Goal: Task Accomplishment & Management: Use online tool/utility

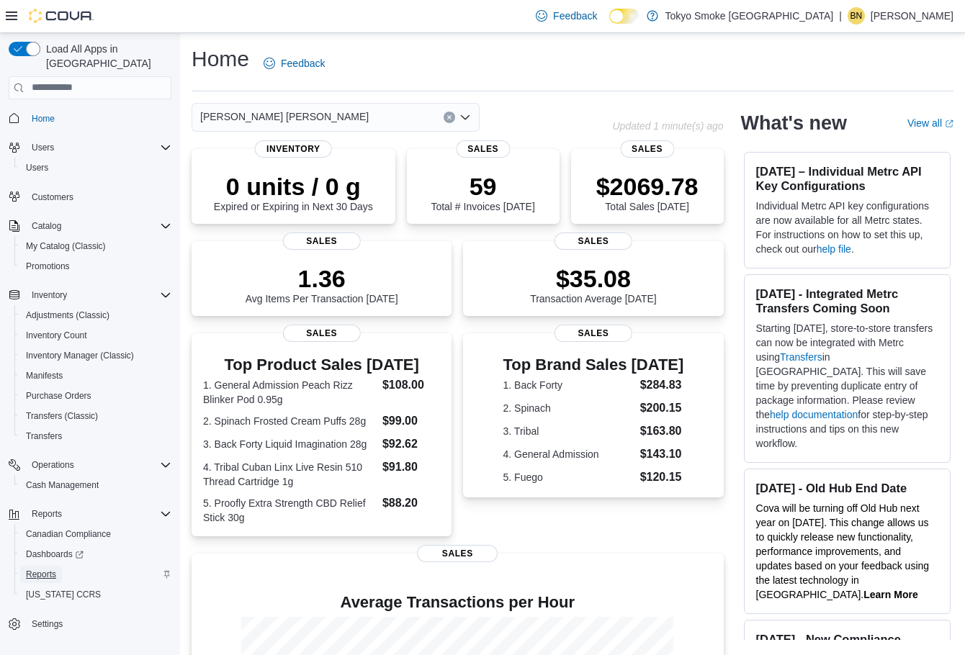
click at [28, 566] on span "Reports" at bounding box center [41, 574] width 30 height 17
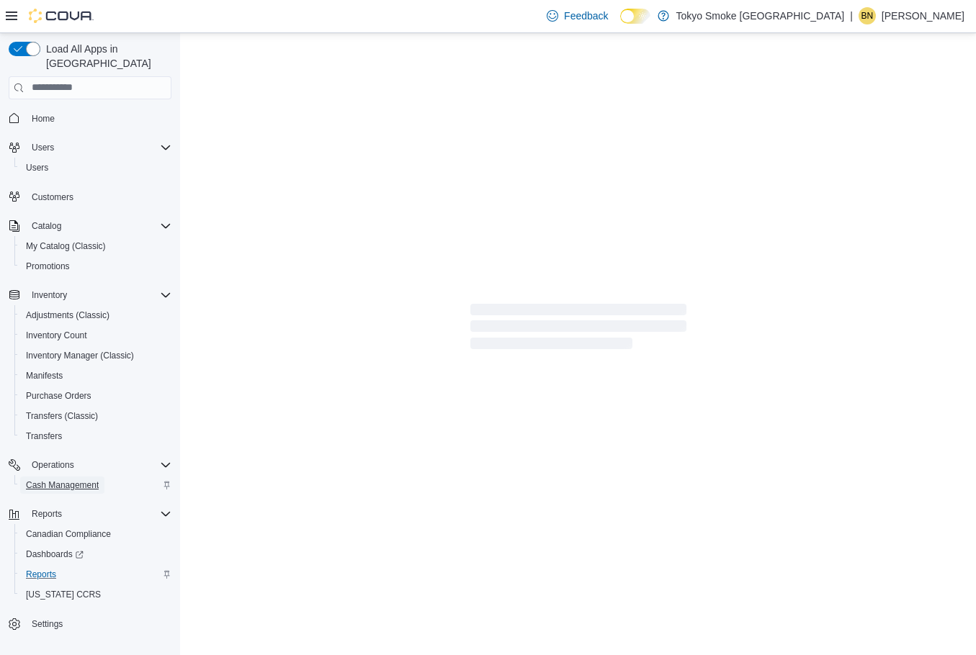
click at [67, 480] on span "Cash Management" at bounding box center [62, 486] width 73 height 12
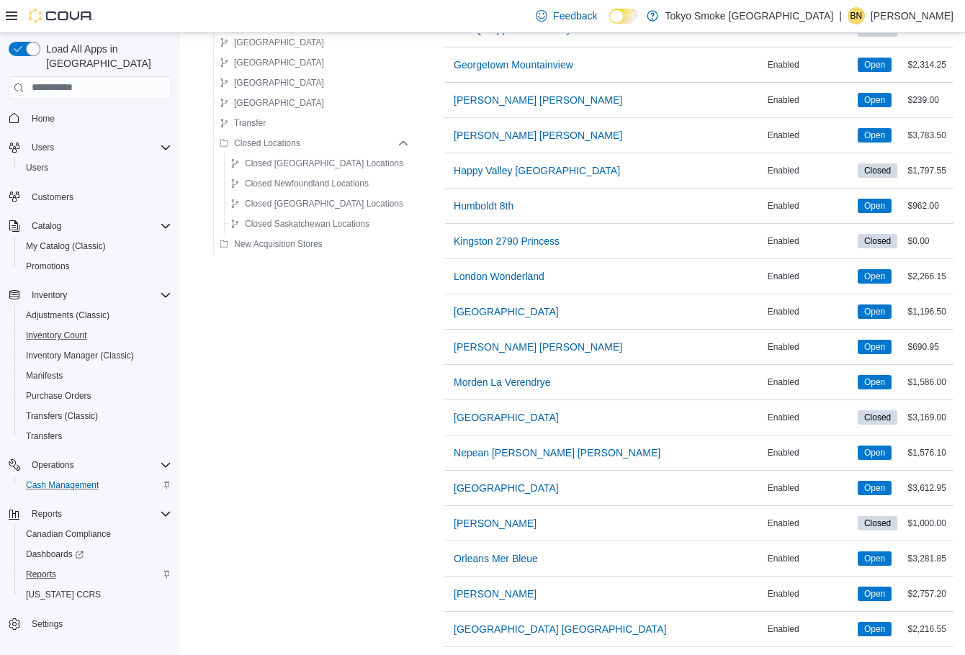
scroll to position [864, 0]
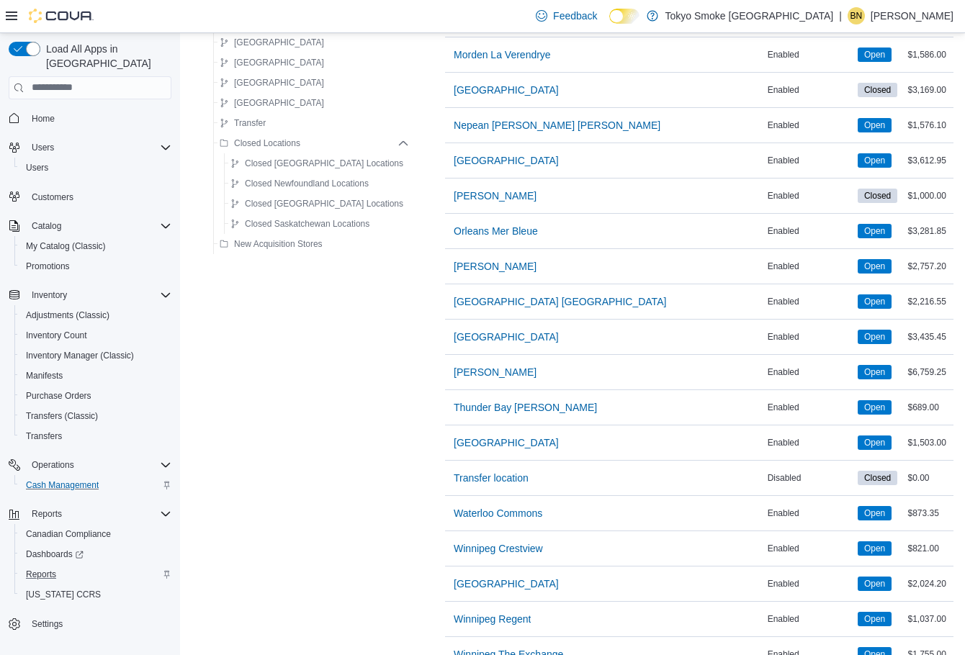
click at [65, 567] on div "Reports" at bounding box center [95, 574] width 151 height 17
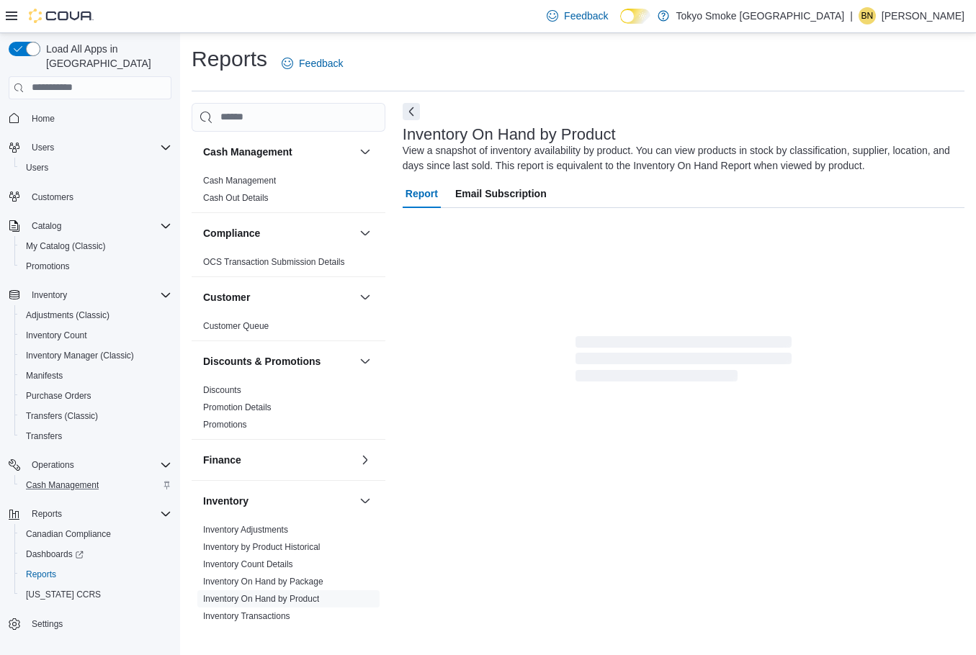
drag, startPoint x: 271, startPoint y: 176, endPoint x: 402, endPoint y: 214, distance: 136.3
click at [271, 176] on link "Cash Management" at bounding box center [239, 181] width 73 height 10
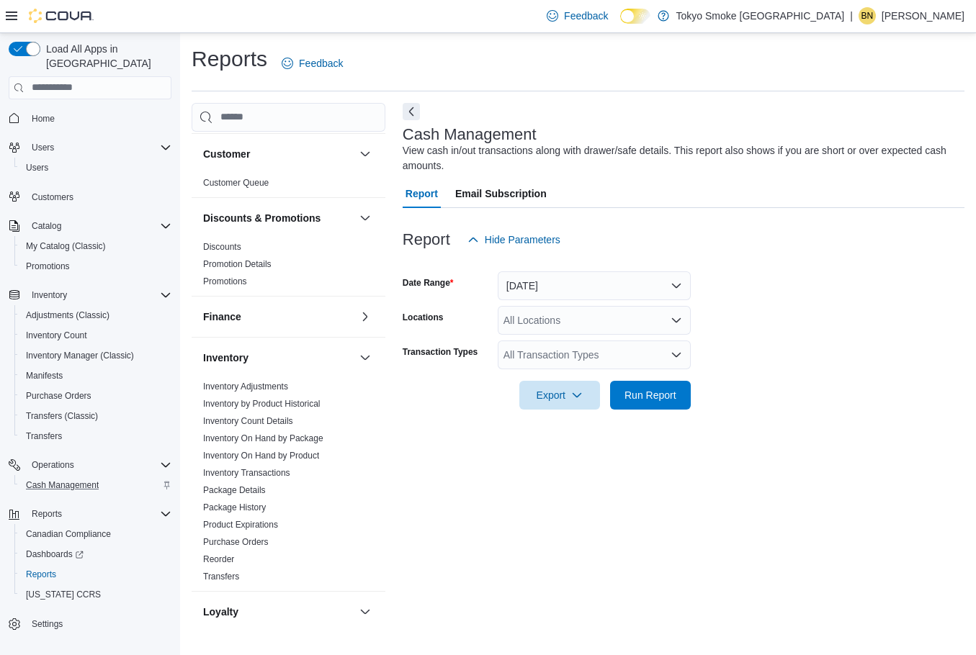
scroll to position [144, 0]
drag, startPoint x: 626, startPoint y: 320, endPoint x: 608, endPoint y: 333, distance: 22.2
click at [626, 320] on div "All Locations" at bounding box center [594, 320] width 193 height 29
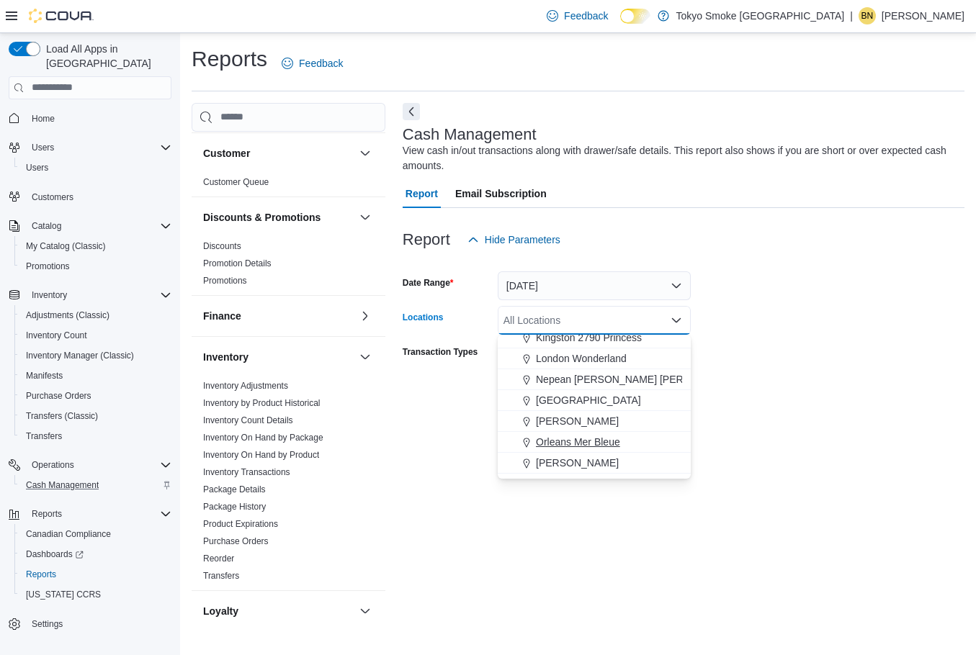
scroll to position [504, 0]
click at [596, 339] on span "[PERSON_NAME] [PERSON_NAME]" at bounding box center [620, 342] width 168 height 14
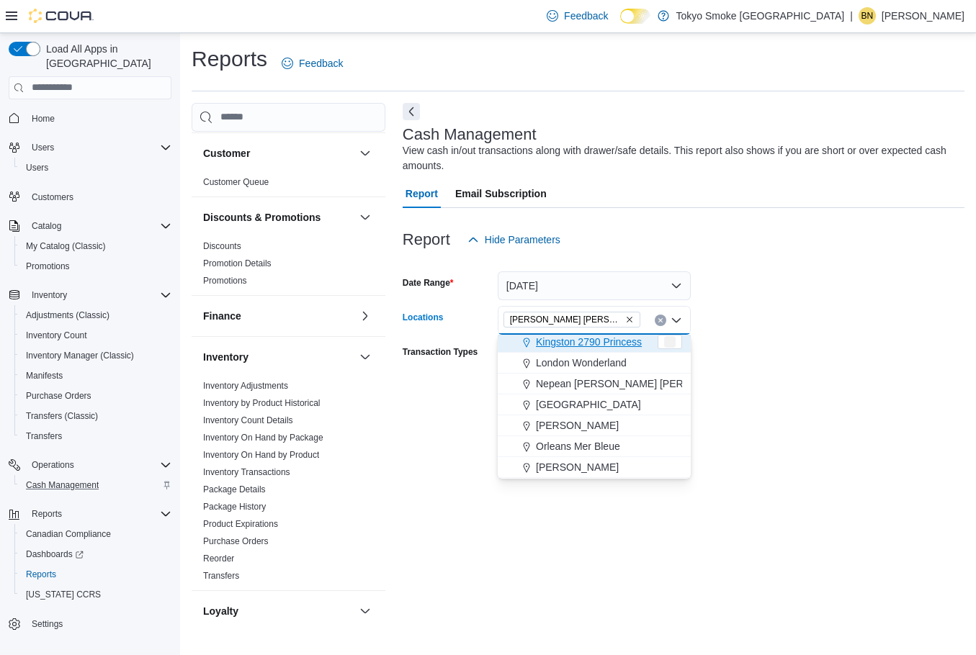
scroll to position [501, 0]
click at [746, 333] on form "Date Range [DATE] Locations [GEOGRAPHIC_DATA] [GEOGRAPHIC_DATA] Combo box. Sele…" at bounding box center [684, 332] width 562 height 156
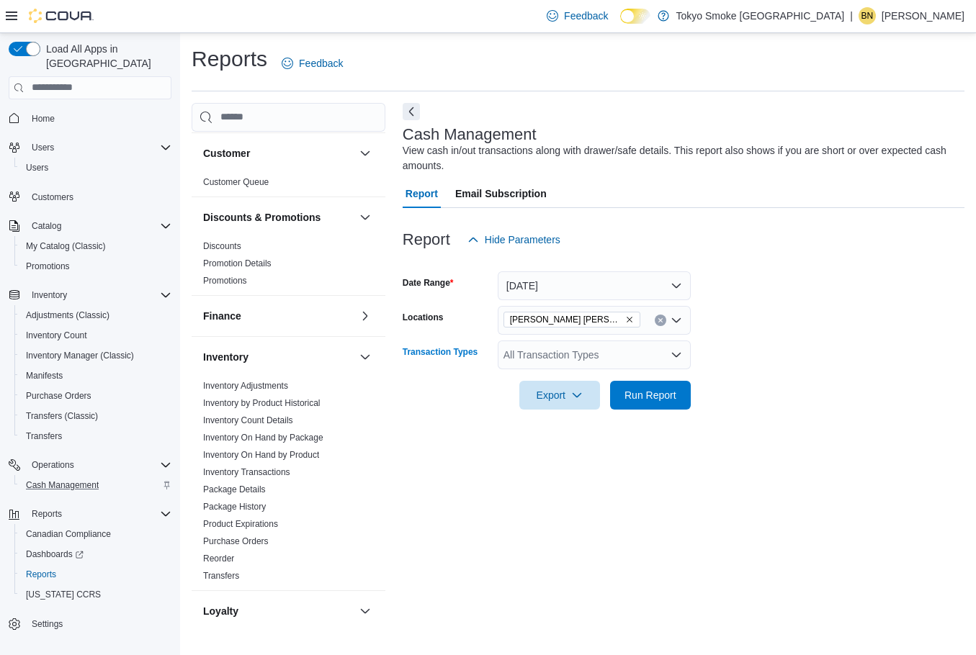
drag, startPoint x: 649, startPoint y: 348, endPoint x: 649, endPoint y: 361, distance: 13.0
click at [649, 348] on div "All Transaction Types" at bounding box center [594, 355] width 193 height 29
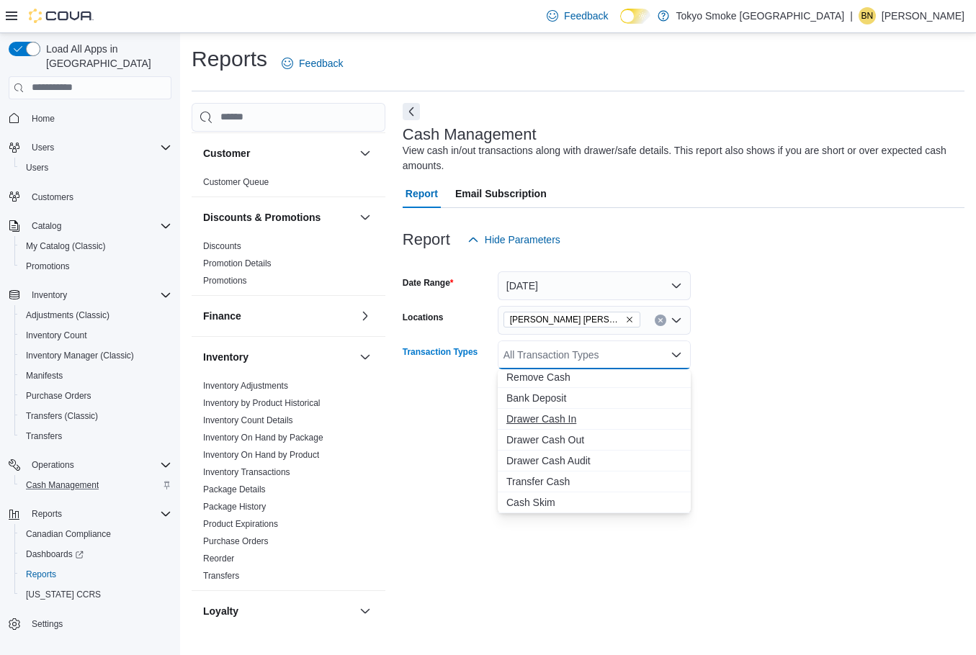
drag, startPoint x: 576, startPoint y: 472, endPoint x: 645, endPoint y: 447, distance: 73.3
click at [576, 472] on button "Transfer Cash" at bounding box center [594, 482] width 193 height 21
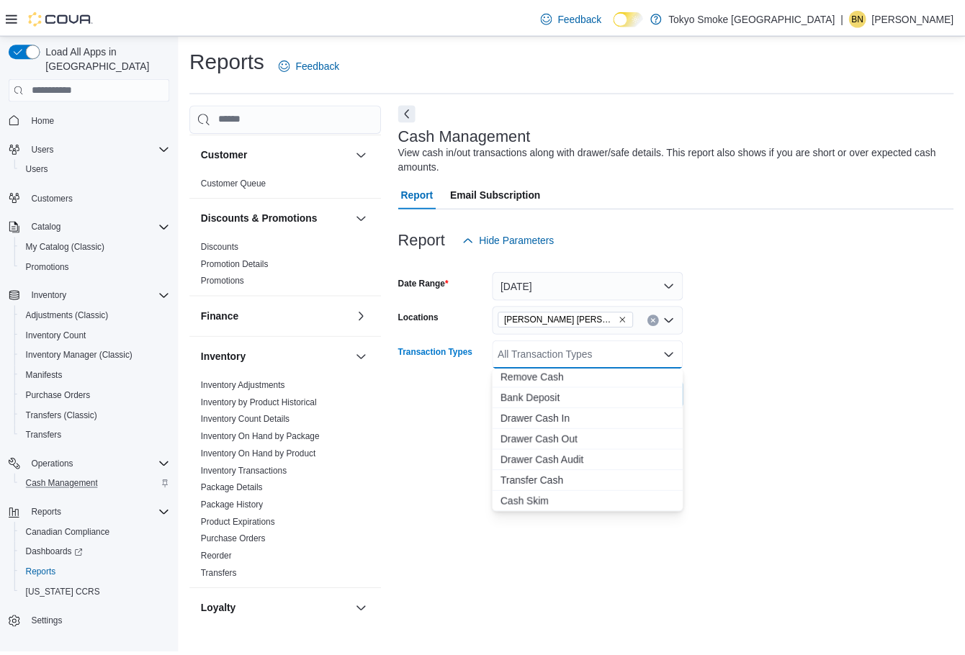
scroll to position [65, 0]
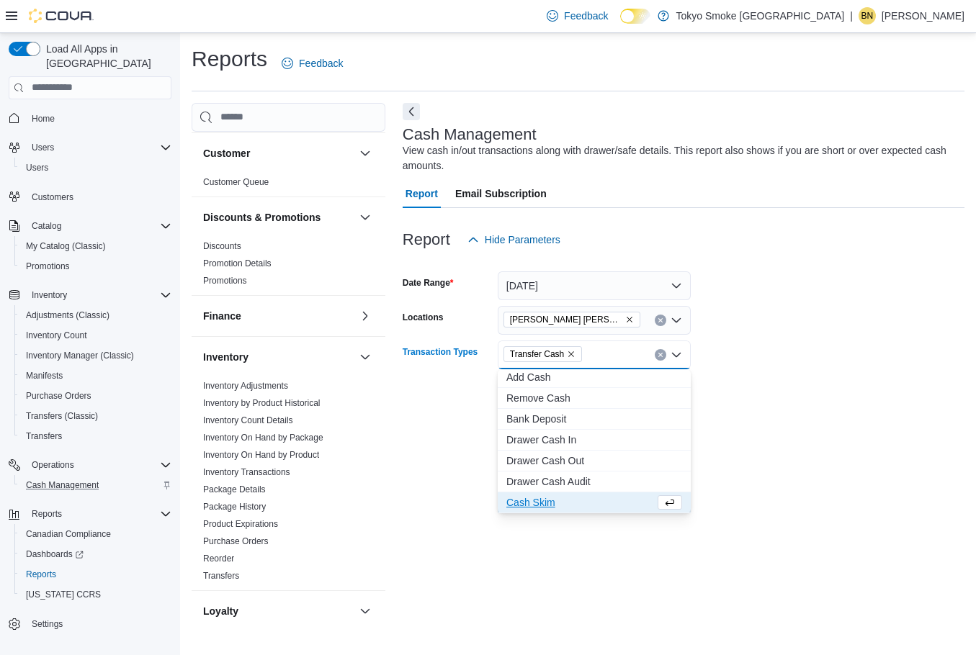
click at [763, 406] on form "Date Range [DATE] Locations [GEOGRAPHIC_DATA] [PERSON_NAME] Transaction Types T…" at bounding box center [684, 332] width 562 height 156
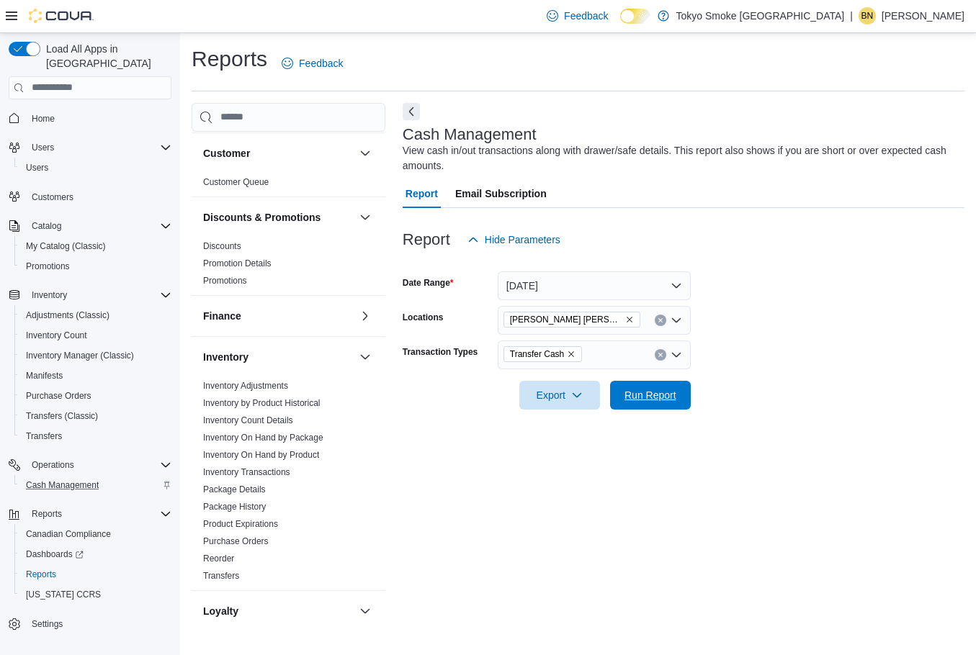
drag, startPoint x: 655, startPoint y: 403, endPoint x: 737, endPoint y: 412, distance: 83.3
click at [655, 403] on span "Run Report" at bounding box center [650, 395] width 63 height 29
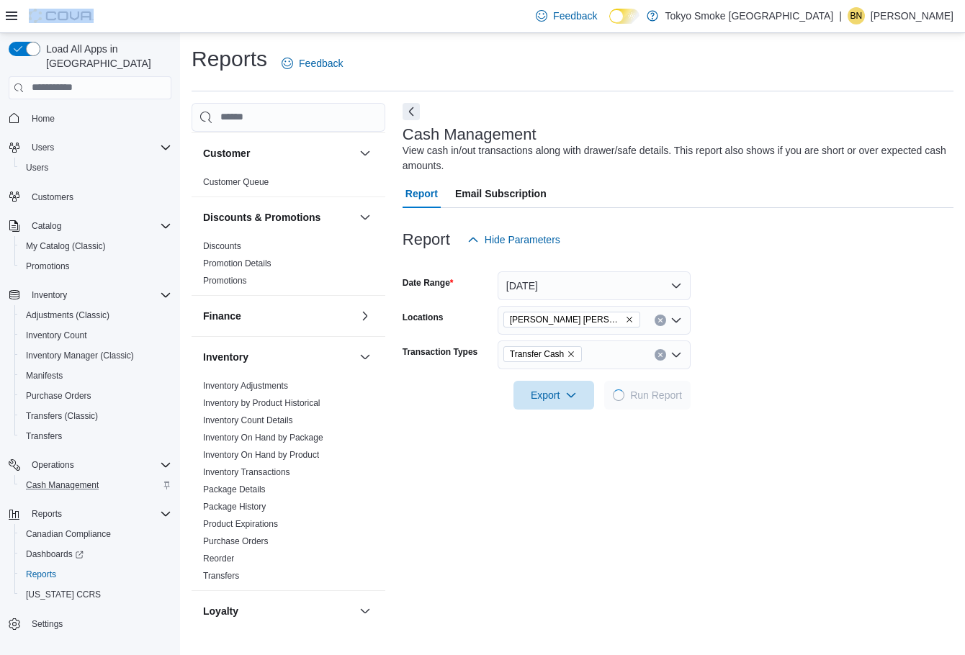
drag, startPoint x: 585, startPoint y: 2, endPoint x: 690, endPoint y: -27, distance: 108.5
click at [690, 0] on html "Feedback Dark Mode Tokyo Smoke [GEOGRAPHIC_DATA] | BN [PERSON_NAME] Load All Ap…" at bounding box center [482, 327] width 965 height 655
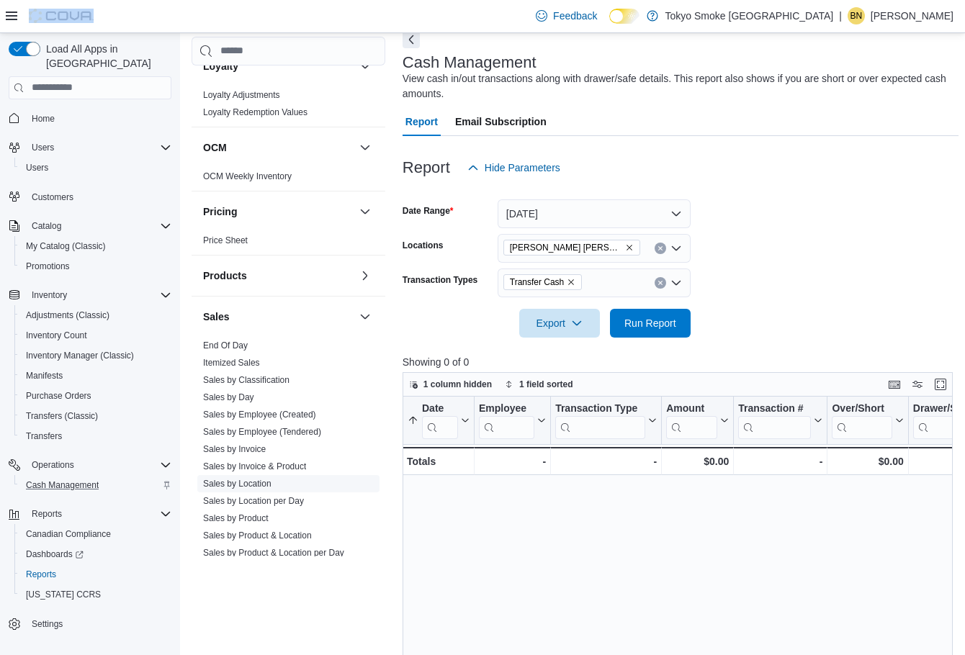
scroll to position [648, 0]
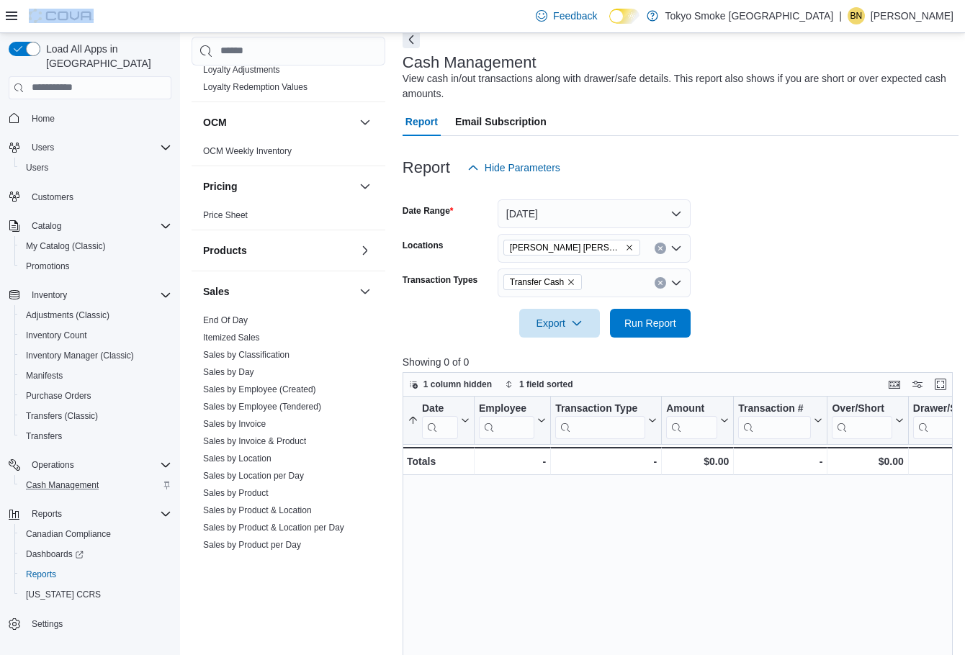
drag, startPoint x: 315, startPoint y: 410, endPoint x: 373, endPoint y: 350, distance: 83.0
click at [315, 410] on link "Sales by Employee (Tendered)" at bounding box center [262, 406] width 118 height 10
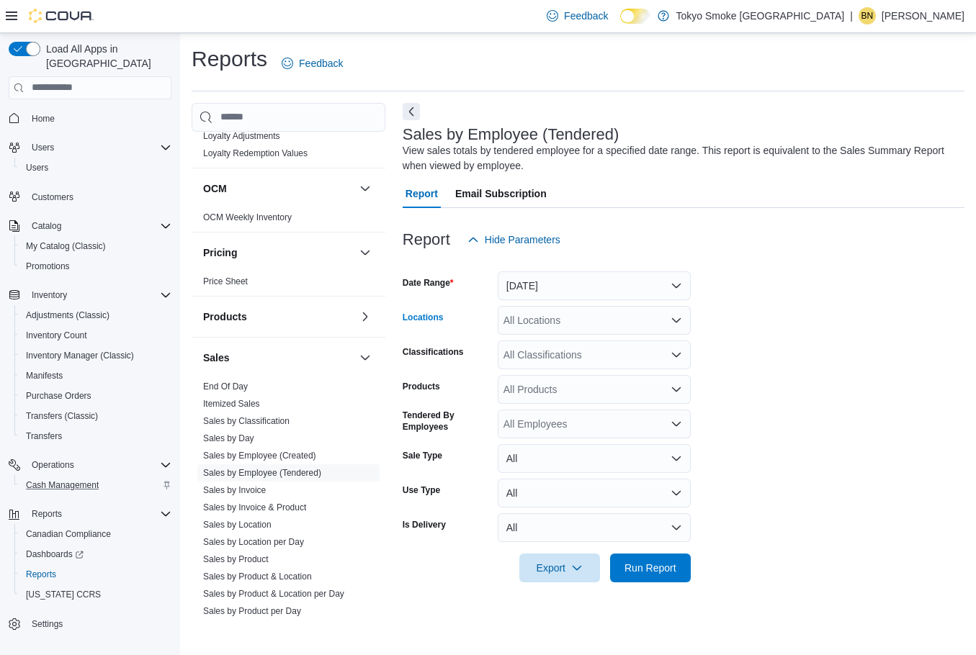
drag, startPoint x: 565, startPoint y: 320, endPoint x: 565, endPoint y: 331, distance: 10.1
click at [565, 320] on div "All Locations" at bounding box center [594, 320] width 193 height 29
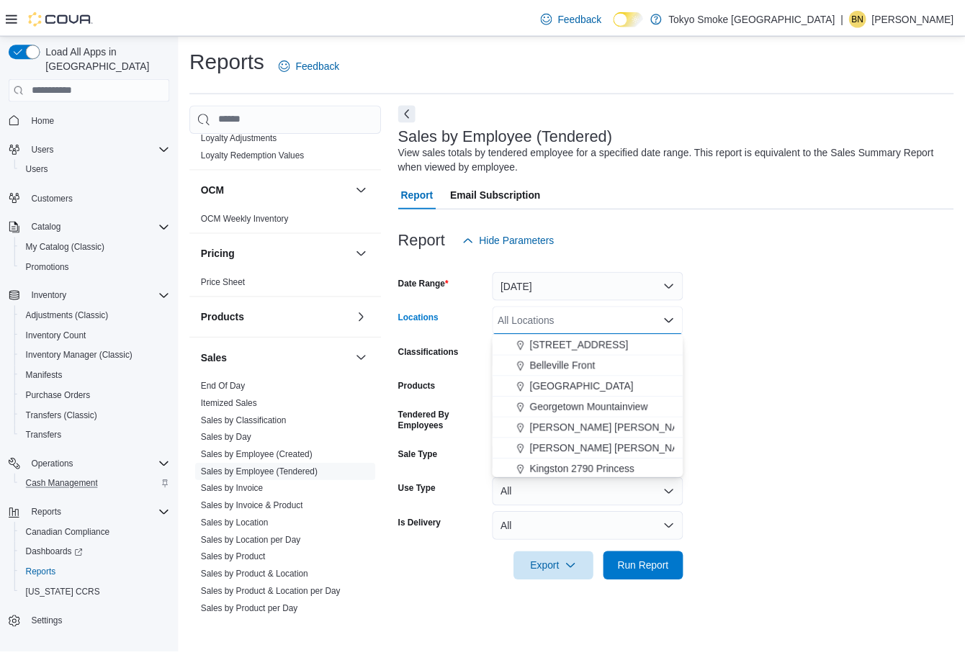
scroll to position [432, 0]
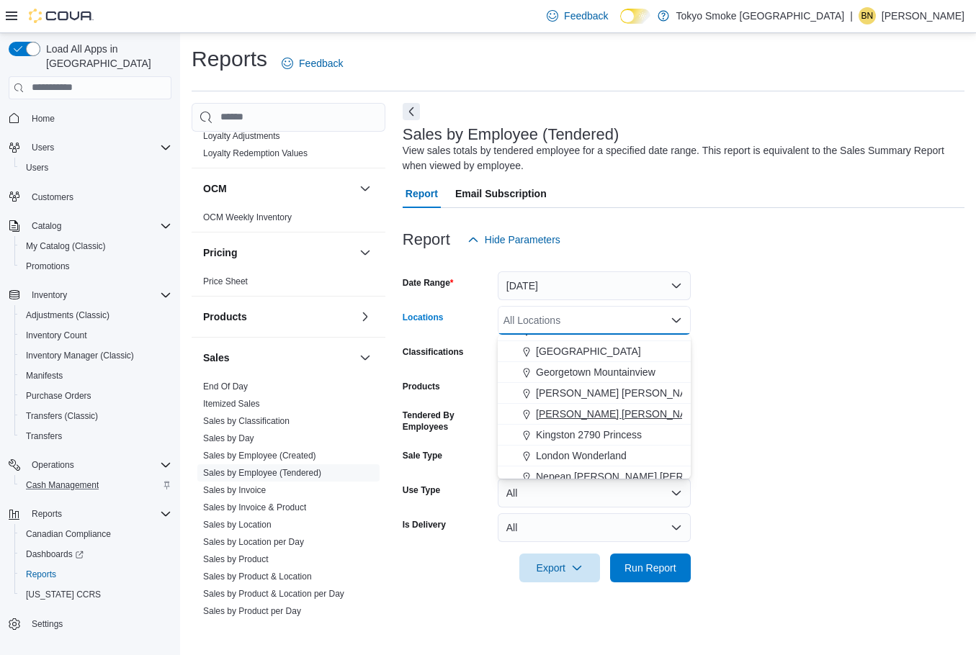
click at [598, 413] on span "[PERSON_NAME] [PERSON_NAME]" at bounding box center [620, 414] width 168 height 14
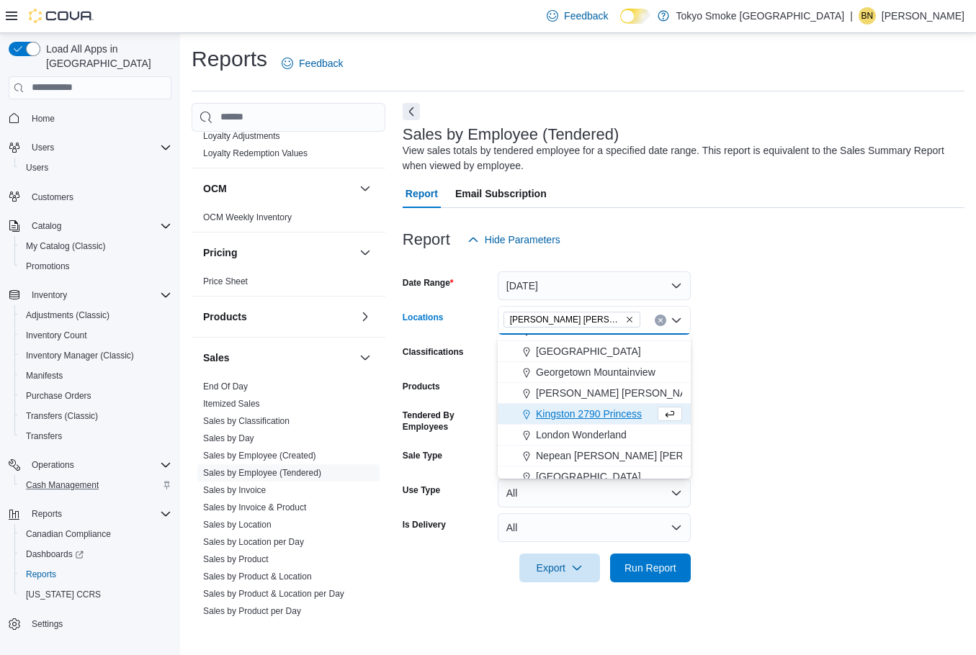
click at [781, 375] on form "Date Range [DATE] Locations [GEOGRAPHIC_DATA] [GEOGRAPHIC_DATA] Combo box. Sele…" at bounding box center [684, 418] width 562 height 328
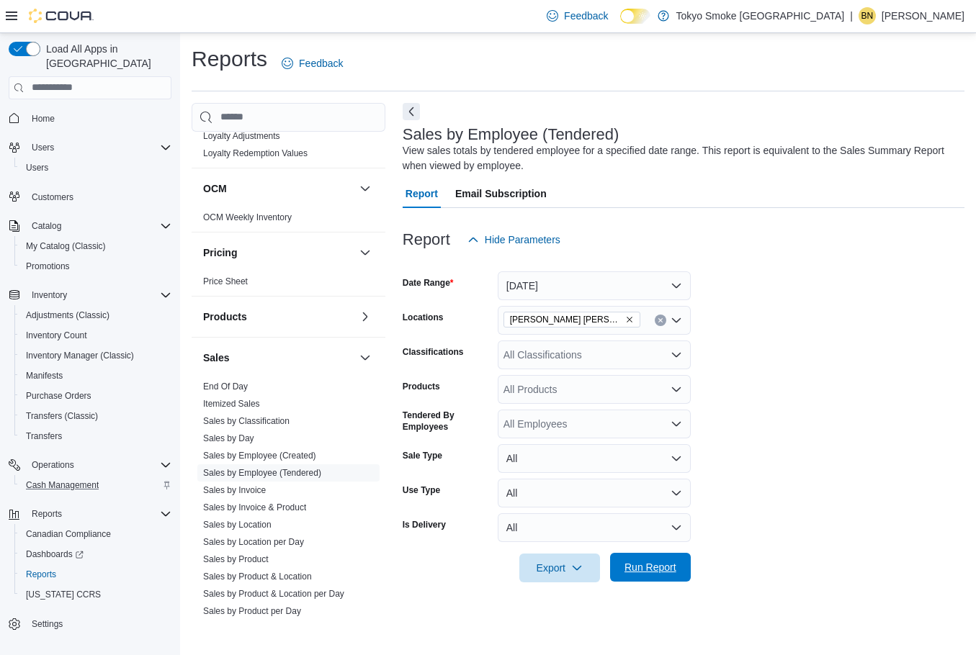
click at [684, 577] on button "Run Report" at bounding box center [650, 567] width 81 height 29
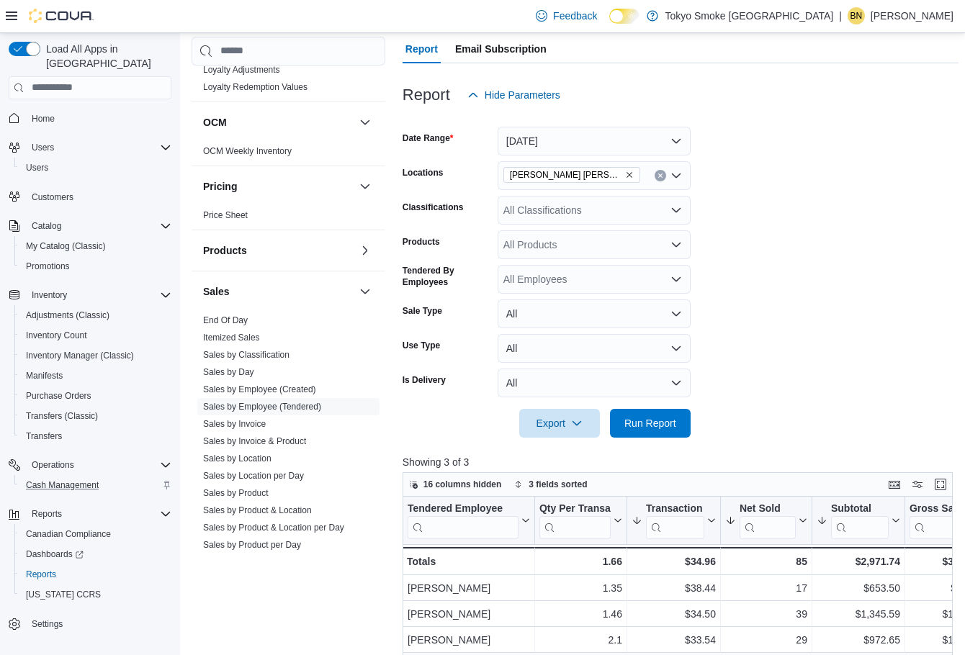
scroll to position [144, 0]
click at [559, 135] on button "[DATE]" at bounding box center [594, 141] width 193 height 29
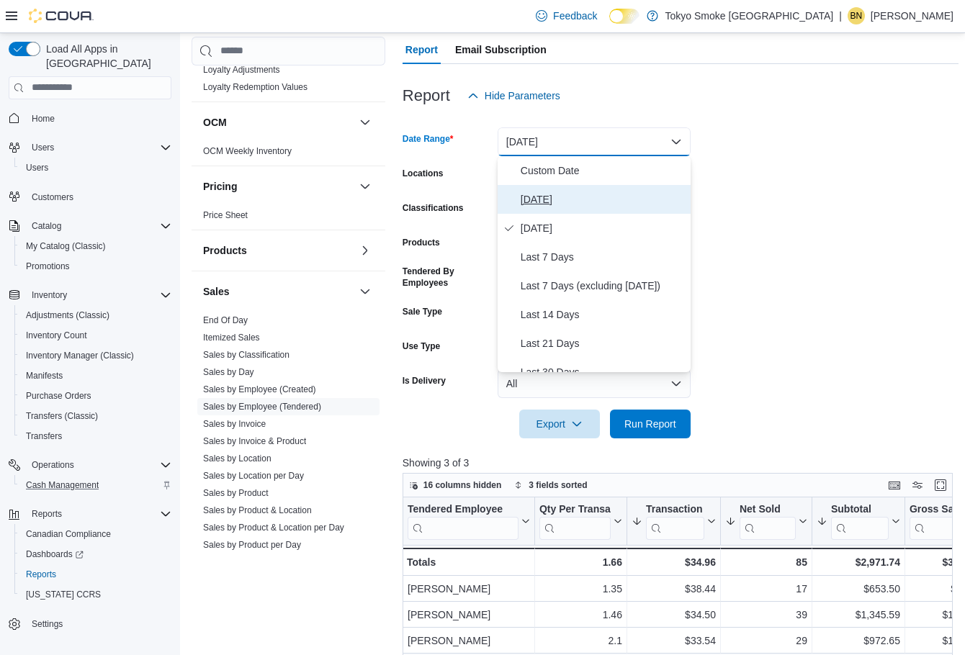
drag, startPoint x: 547, startPoint y: 197, endPoint x: 617, endPoint y: 193, distance: 70.7
click at [547, 197] on span "[DATE]" at bounding box center [603, 199] width 164 height 17
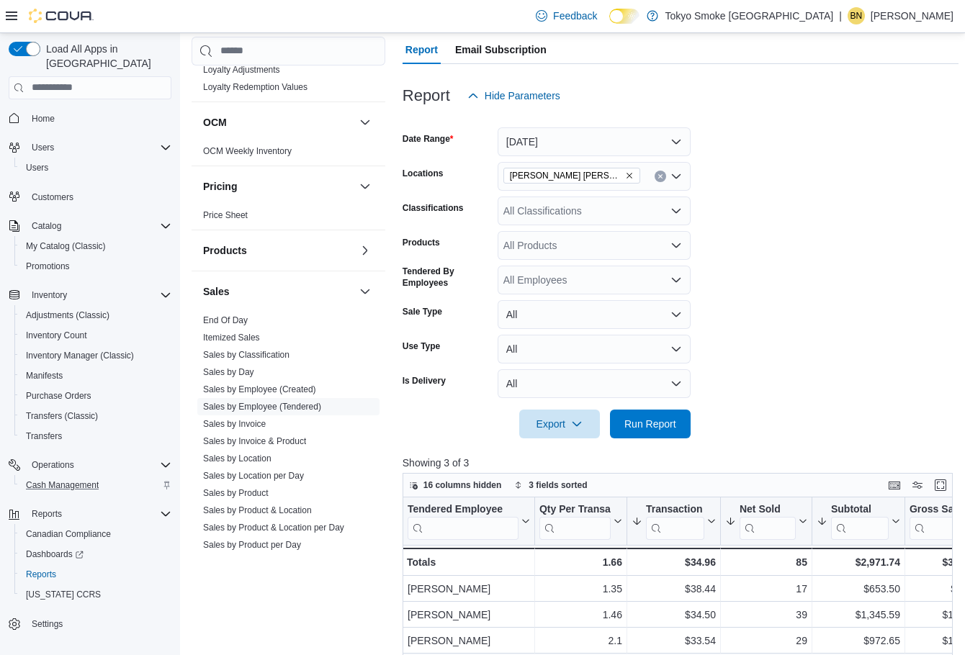
drag, startPoint x: 746, startPoint y: 181, endPoint x: 706, endPoint y: 184, distance: 40.4
click at [746, 181] on form "Date Range [DATE] Locations [GEOGRAPHIC_DATA] [PERSON_NAME] Classifications All…" at bounding box center [681, 274] width 556 height 328
drag, startPoint x: 657, startPoint y: 421, endPoint x: 793, endPoint y: 301, distance: 180.6
click at [657, 421] on span "Run Report" at bounding box center [650, 424] width 52 height 14
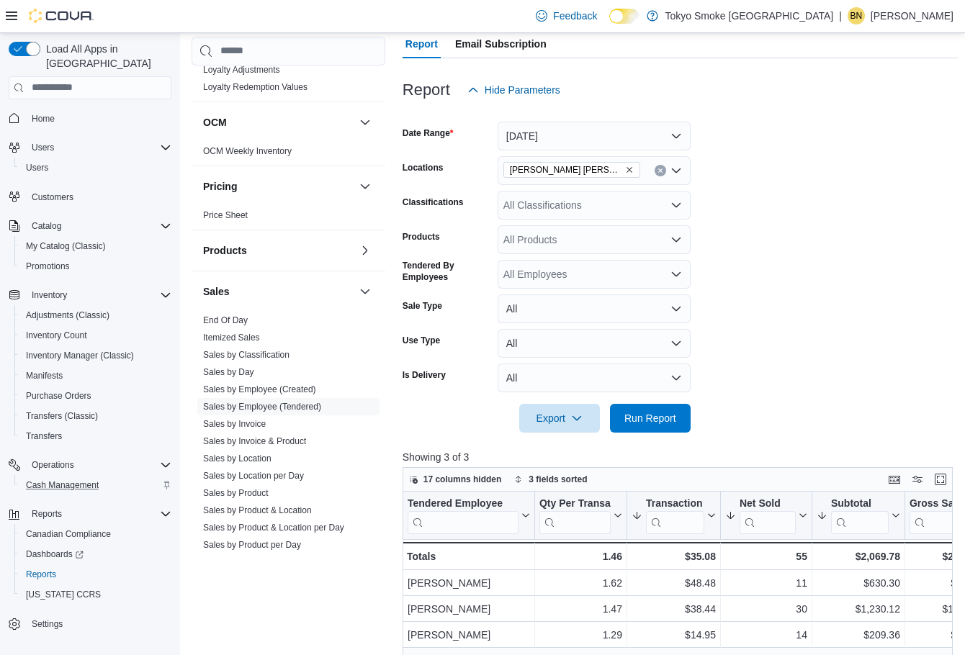
scroll to position [144, 0]
